Goal: Information Seeking & Learning: Stay updated

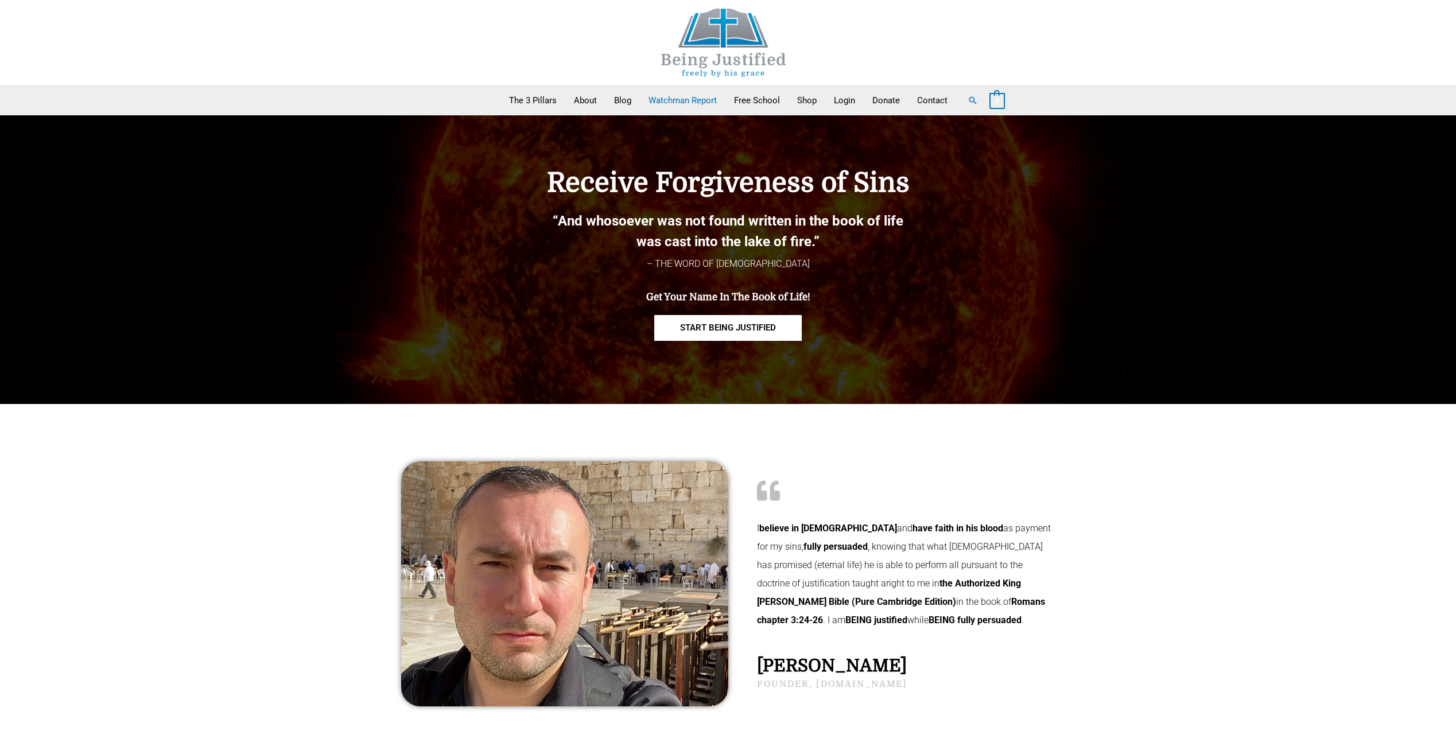
click at [675, 95] on link "Watchman Report" at bounding box center [683, 100] width 86 height 29
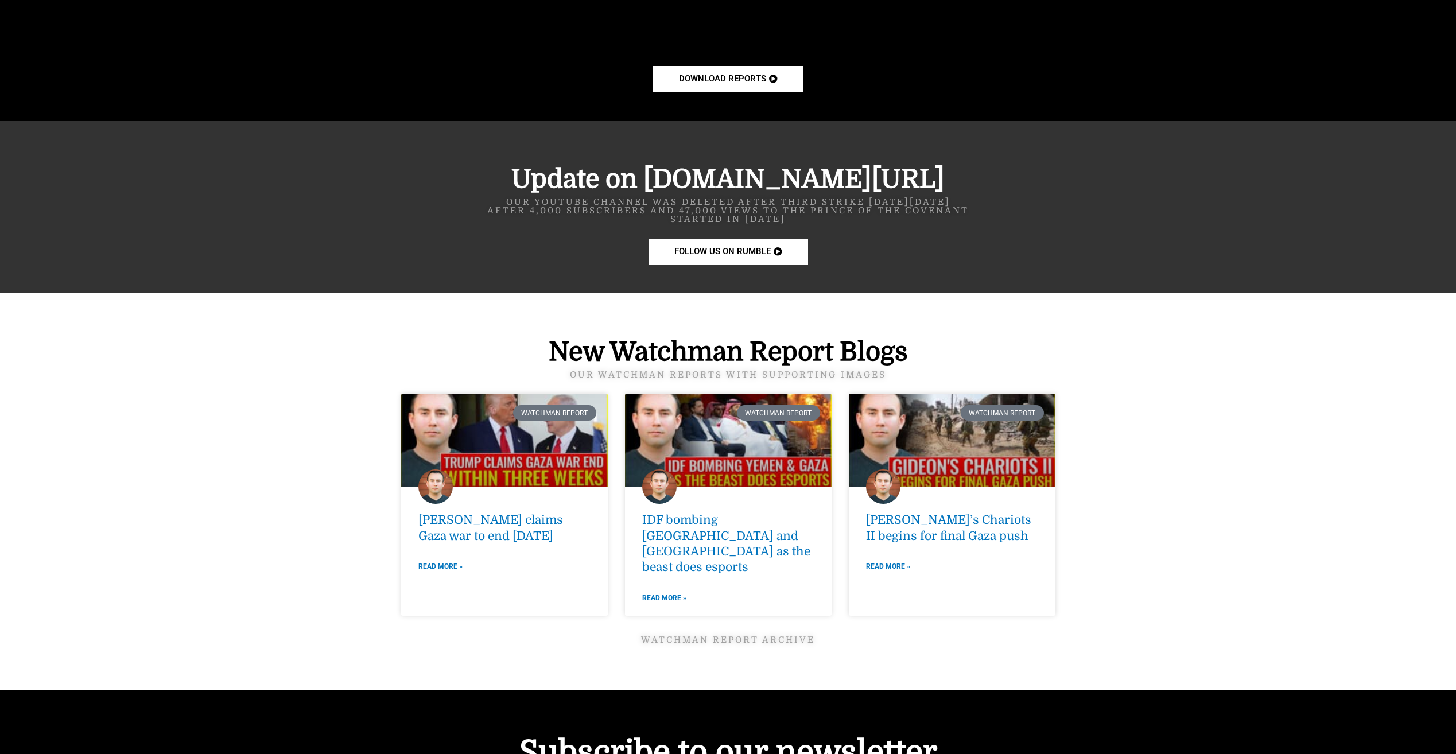
scroll to position [1206, 0]
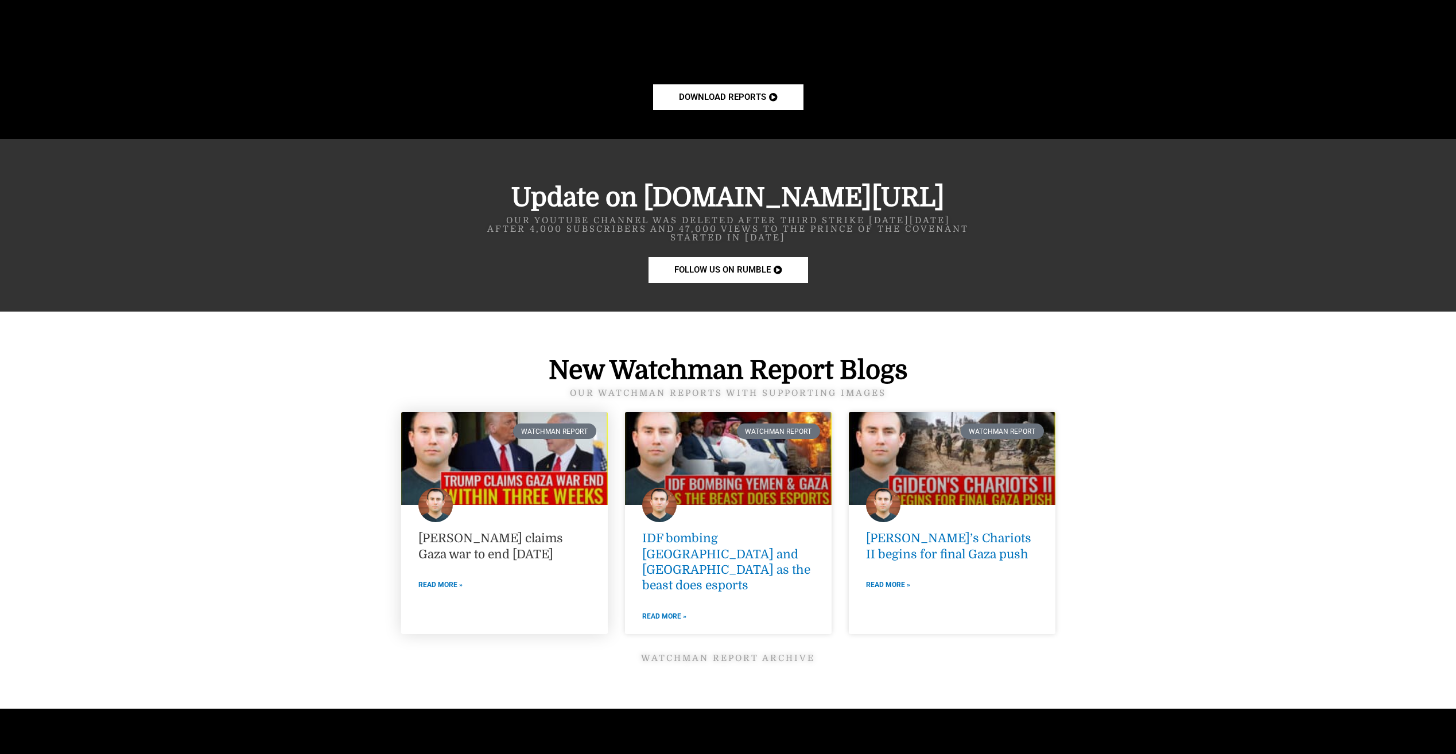
click at [489, 552] on link "[PERSON_NAME] claims Gaza war to end [DATE]" at bounding box center [491, 546] width 145 height 29
